Goal: Register for event/course

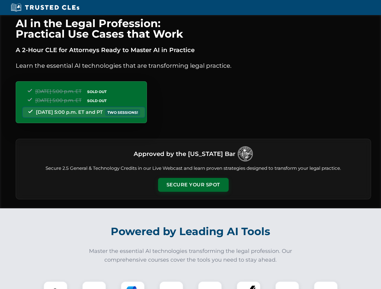
click at [193, 185] on button "Secure Your Spot" at bounding box center [193, 185] width 71 height 14
click at [55, 285] on img at bounding box center [55, 293] width 17 height 17
